Goal: Information Seeking & Learning: Learn about a topic

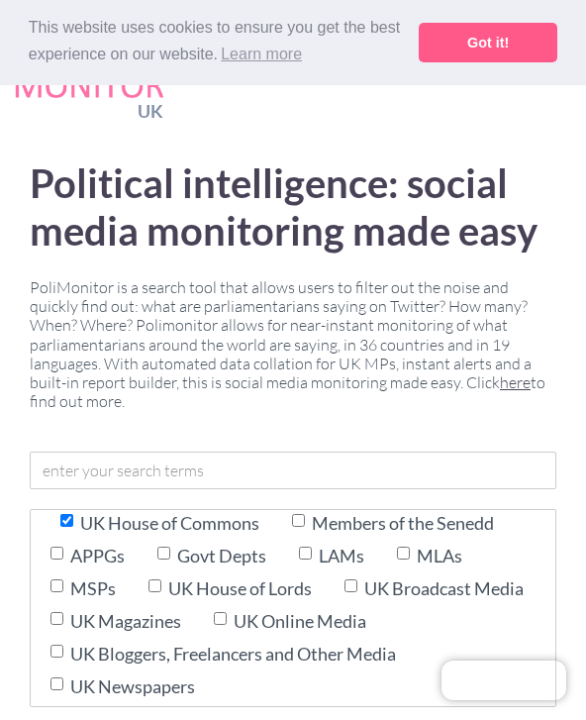
scroll to position [35, 0]
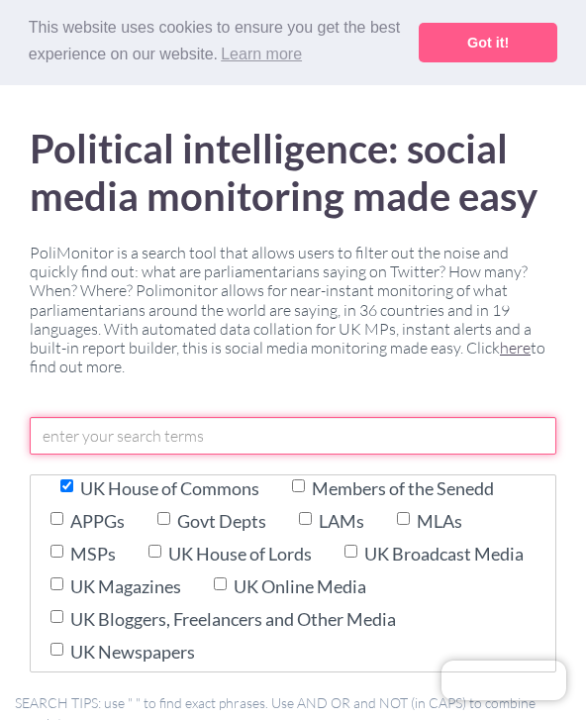
click at [88, 449] on input "text" at bounding box center [293, 436] width 527 height 38
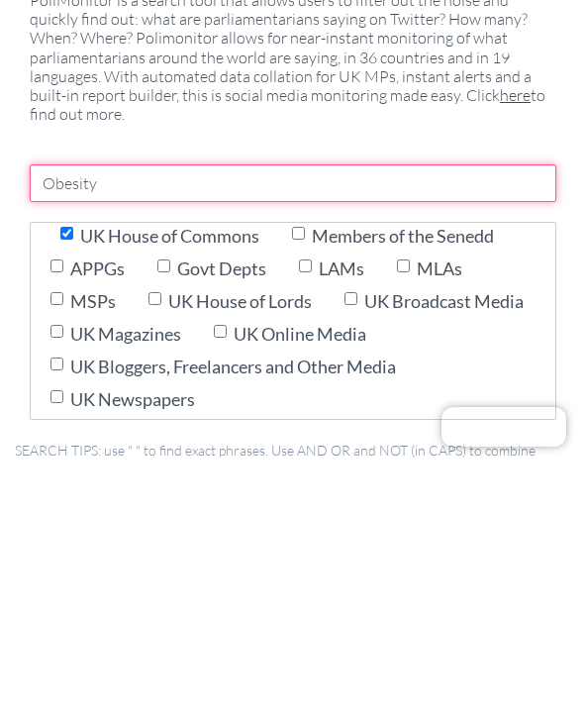
type input "Obesity"
click input "Search" at bounding box center [0, 0] width 0 height 0
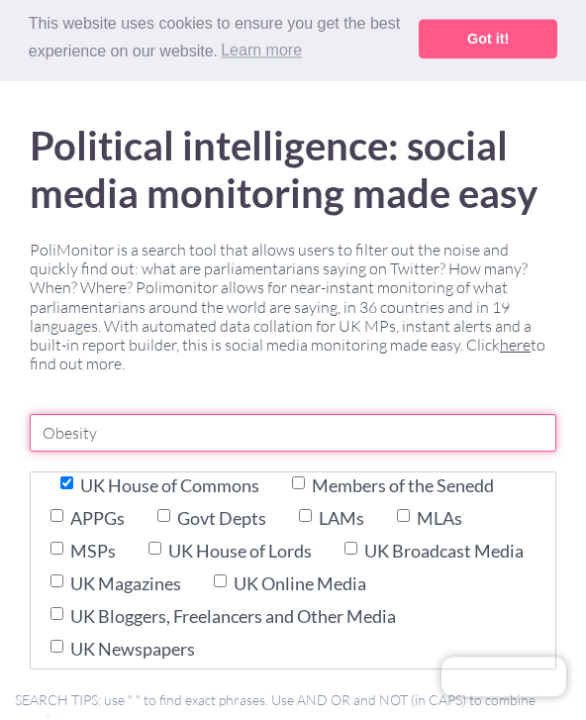
scroll to position [353, 0]
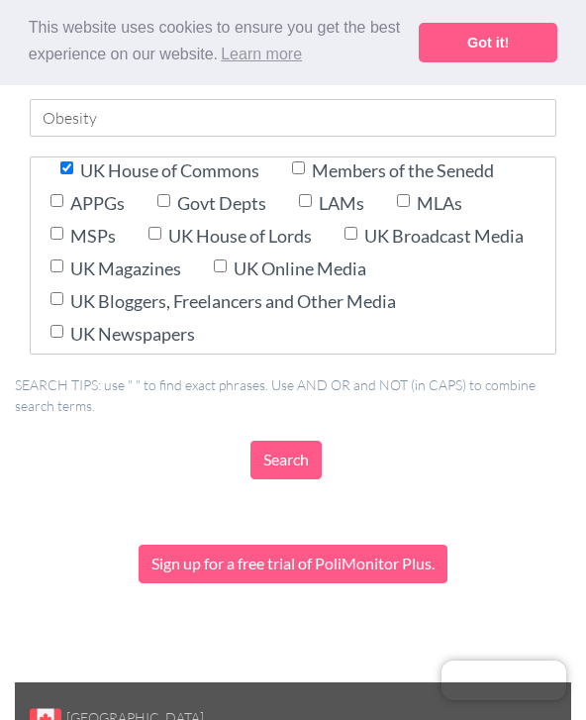
click at [87, 194] on label "APPGs" at bounding box center [97, 204] width 54 height 28
click at [63, 194] on input "APPGs" at bounding box center [57, 200] width 13 height 13
checkbox input "true"
click at [220, 204] on label "Govt Depts" at bounding box center [221, 204] width 89 height 28
click at [170, 204] on input "Govt Depts" at bounding box center [163, 200] width 13 height 13
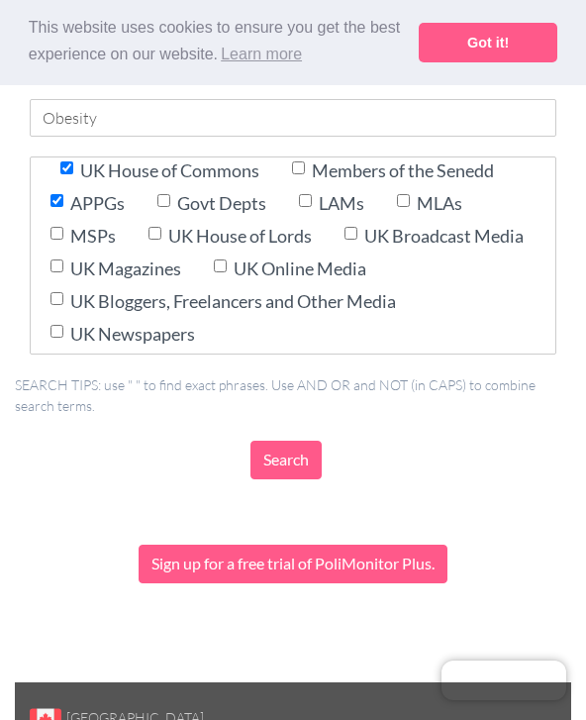
checkbox input "true"
click at [237, 236] on label "UK House of Lords" at bounding box center [240, 237] width 144 height 28
click at [161, 236] on input "UK House of Lords" at bounding box center [155, 233] width 13 height 13
checkbox input "true"
click at [63, 259] on input "UK Magazines" at bounding box center [57, 265] width 13 height 13
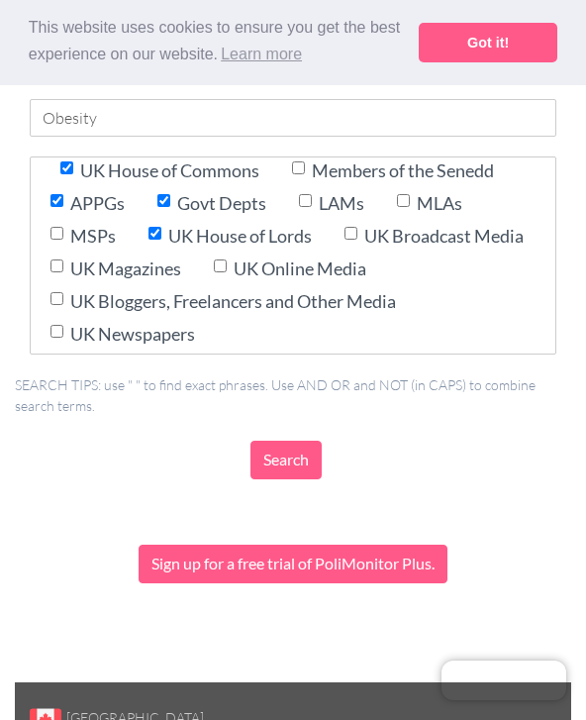
checkbox input "true"
click at [55, 326] on input "UK Newspapers" at bounding box center [57, 331] width 13 height 13
checkbox input "true"
click at [317, 455] on input "Search" at bounding box center [286, 460] width 71 height 39
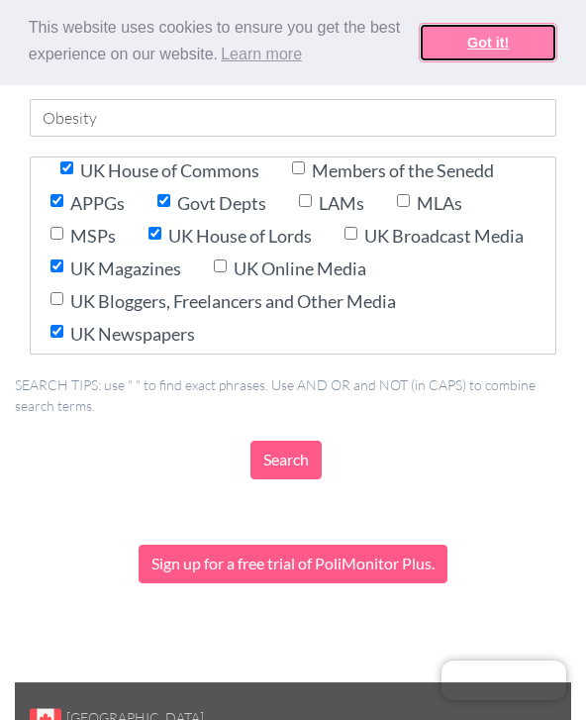
click at [494, 23] on link "Got it!" at bounding box center [488, 43] width 139 height 40
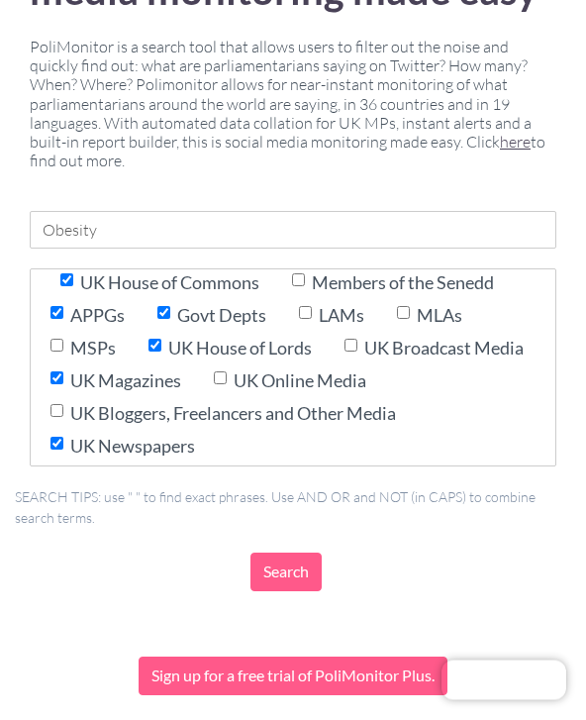
scroll to position [0, 0]
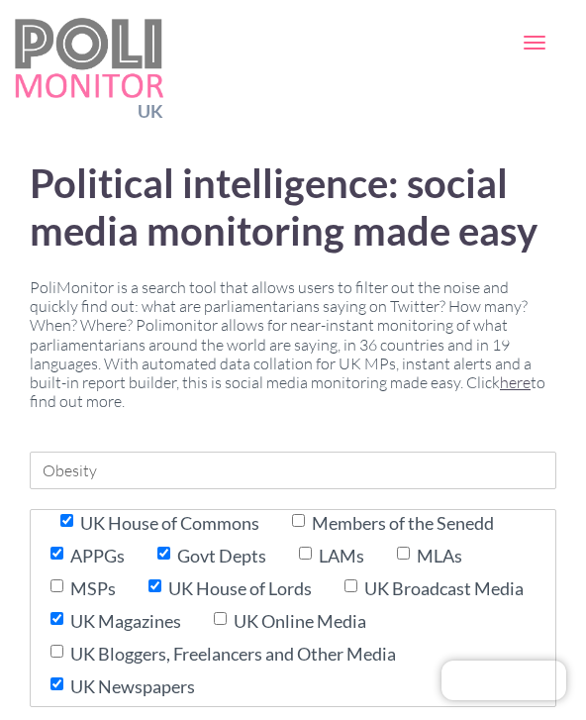
click at [541, 42] on span "button" at bounding box center [535, 43] width 22 height 2
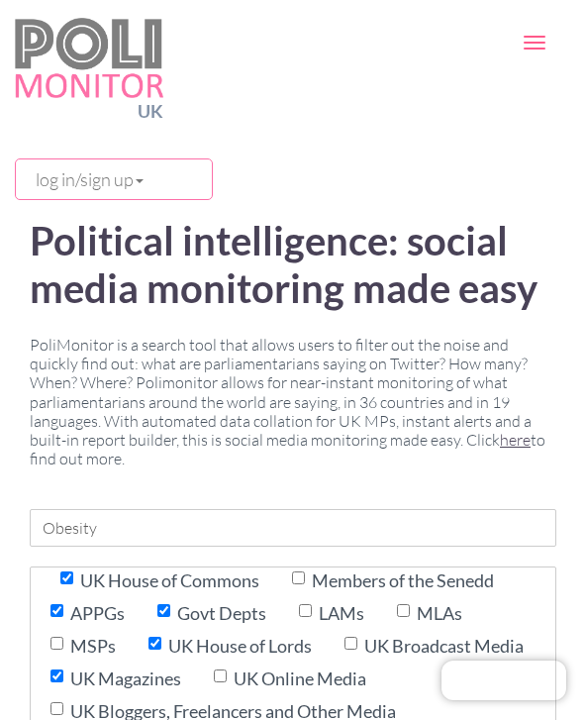
click at [161, 185] on link "log in/sign up" at bounding box center [114, 179] width 176 height 20
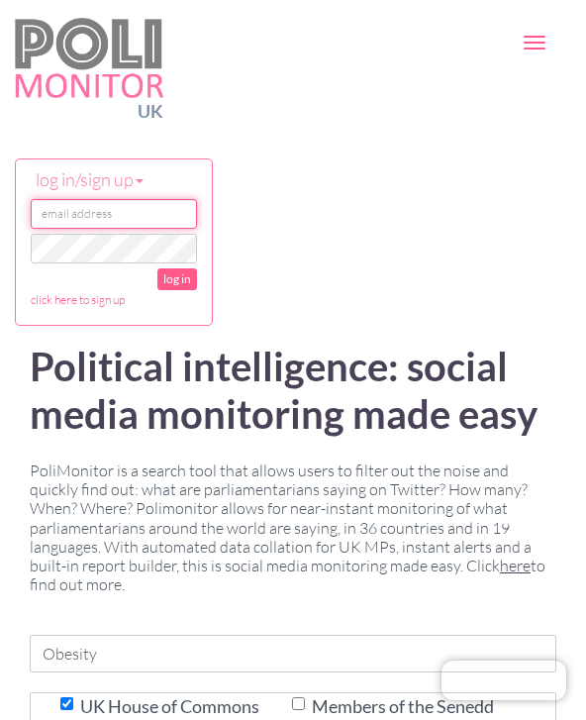
click at [148, 213] on input "email" at bounding box center [114, 214] width 166 height 30
type input "[EMAIL_ADDRESS][DOMAIN_NAME]"
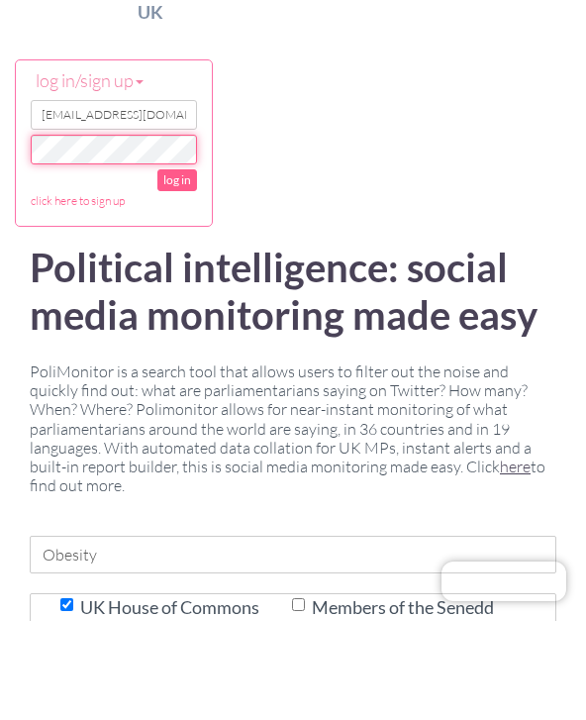
click at [177, 268] on input "log in" at bounding box center [177, 279] width 40 height 22
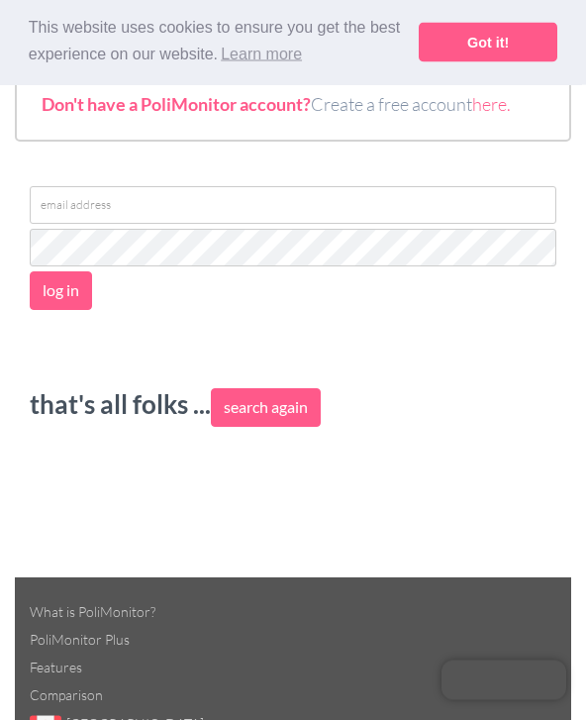
scroll to position [242, 0]
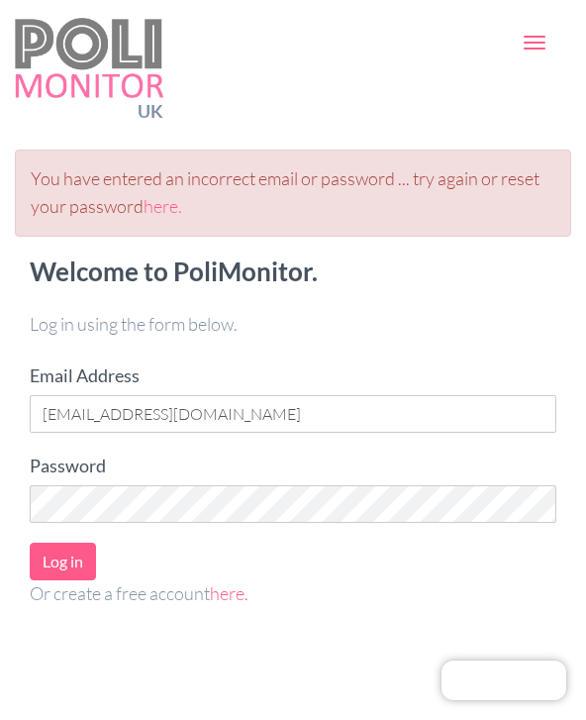
click at [167, 212] on link "here." at bounding box center [163, 206] width 39 height 22
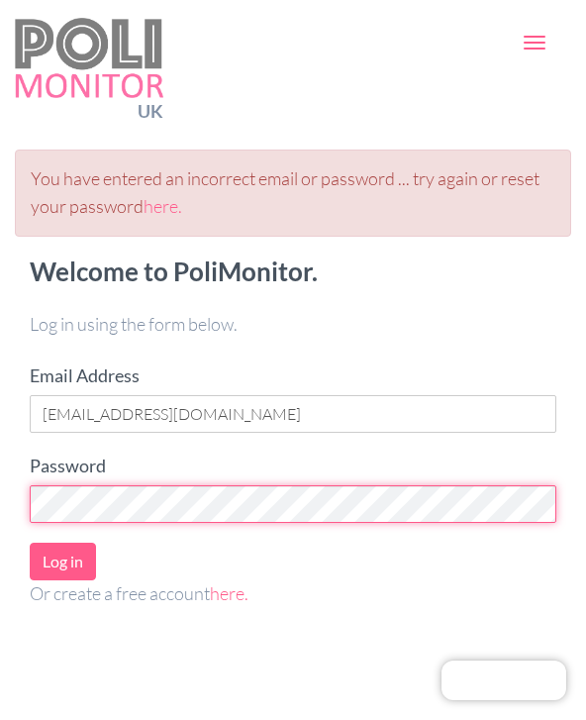
scroll to position [72, 0]
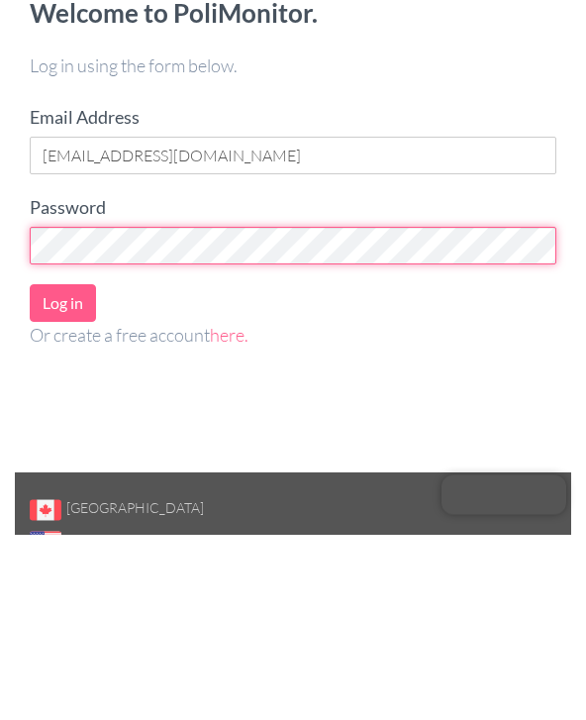
click at [62, 470] on input "Log in" at bounding box center [63, 489] width 66 height 39
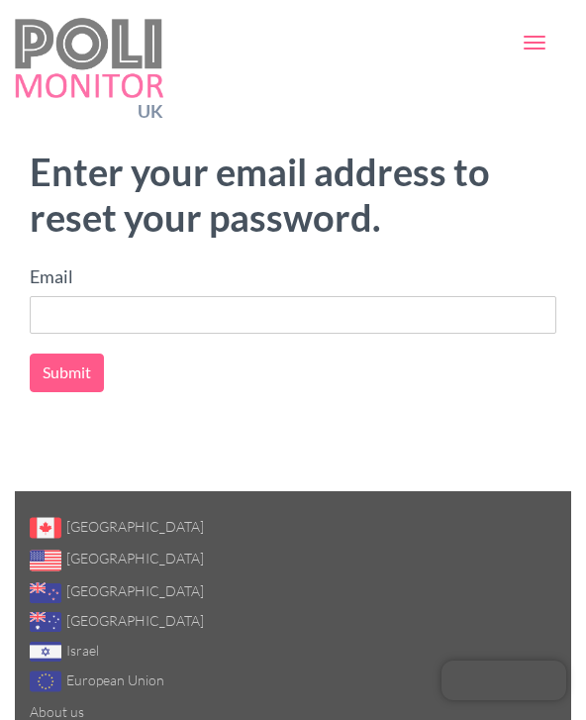
click at [555, 42] on button "Toggle navigation" at bounding box center [535, 43] width 44 height 34
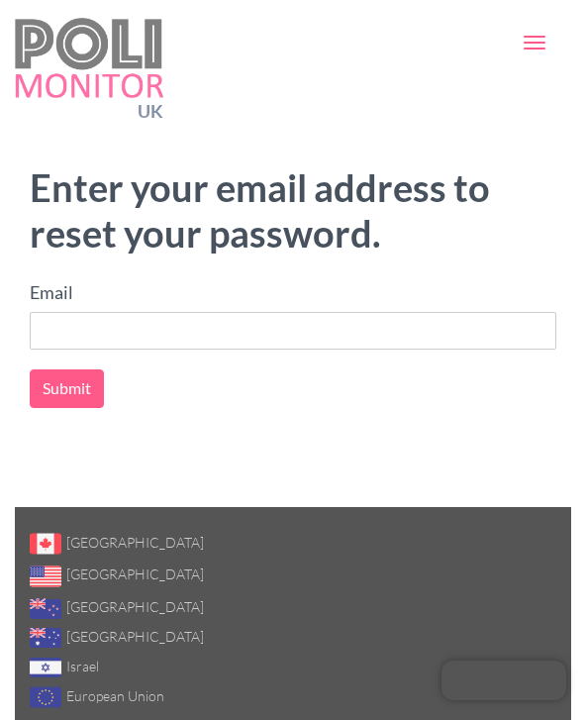
click at [537, 49] on span "button" at bounding box center [535, 49] width 22 height 2
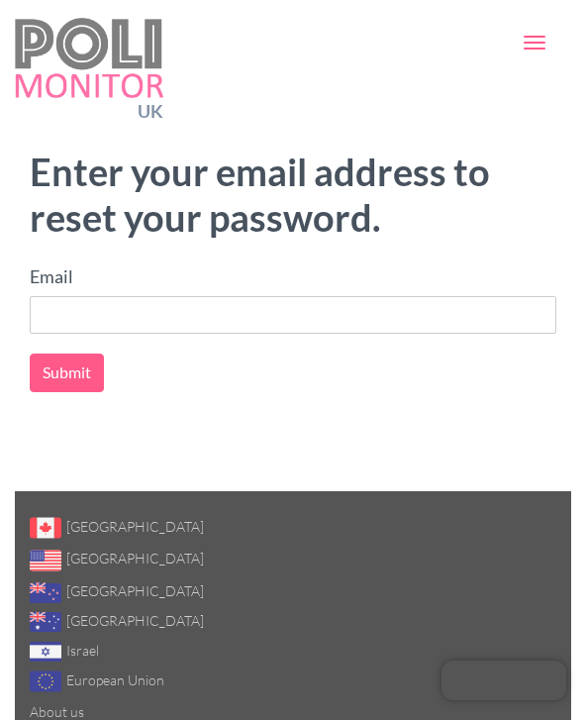
click at [526, 33] on button "Toggle navigation" at bounding box center [535, 43] width 44 height 34
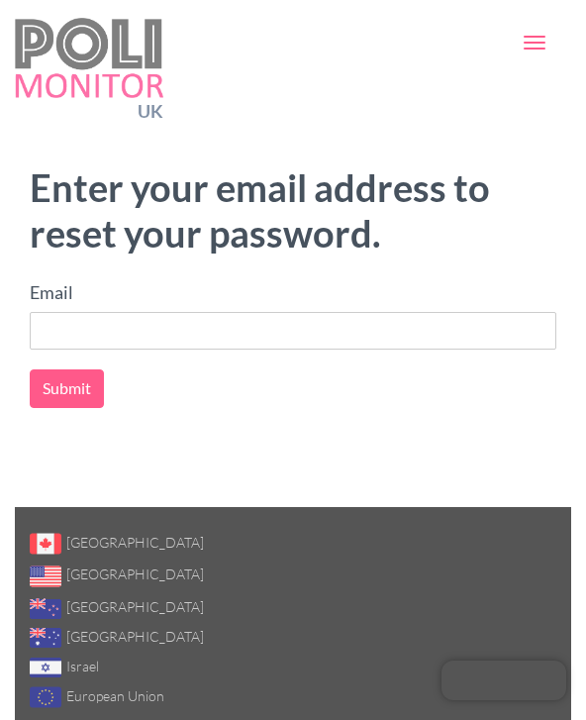
click at [535, 34] on button "Toggle navigation" at bounding box center [535, 43] width 44 height 34
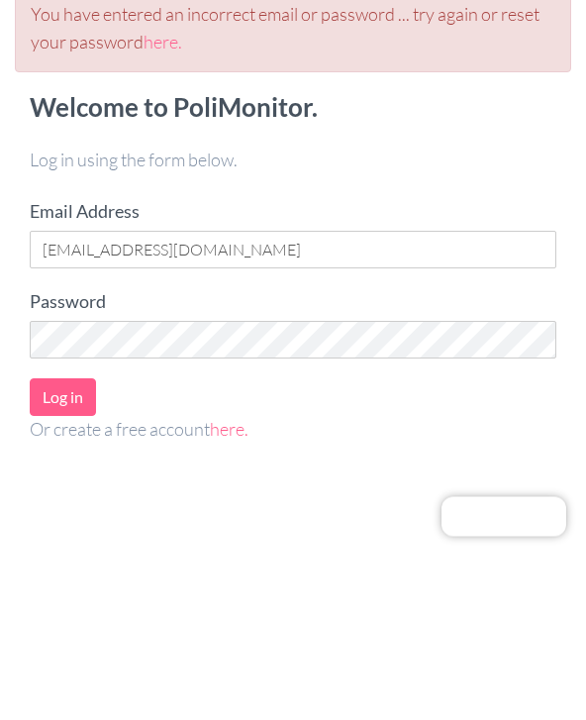
click at [82, 453] on label "Password" at bounding box center [68, 467] width 76 height 28
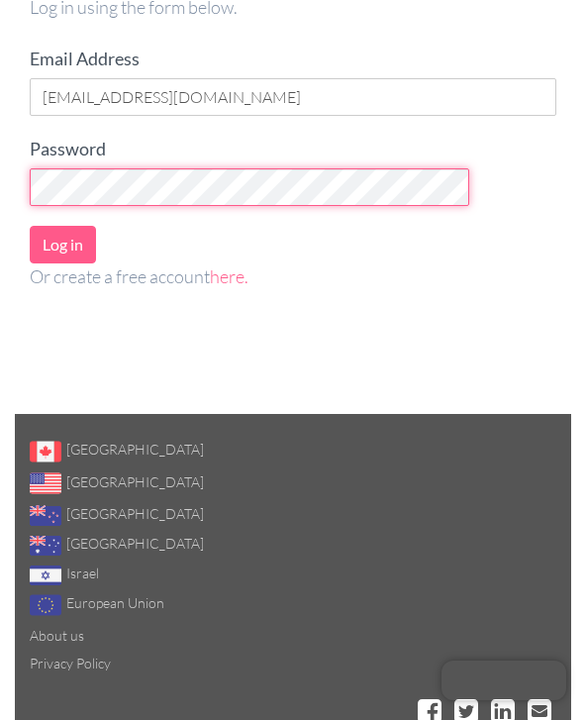
scroll to position [317, 0]
